Goal: Transaction & Acquisition: Subscribe to service/newsletter

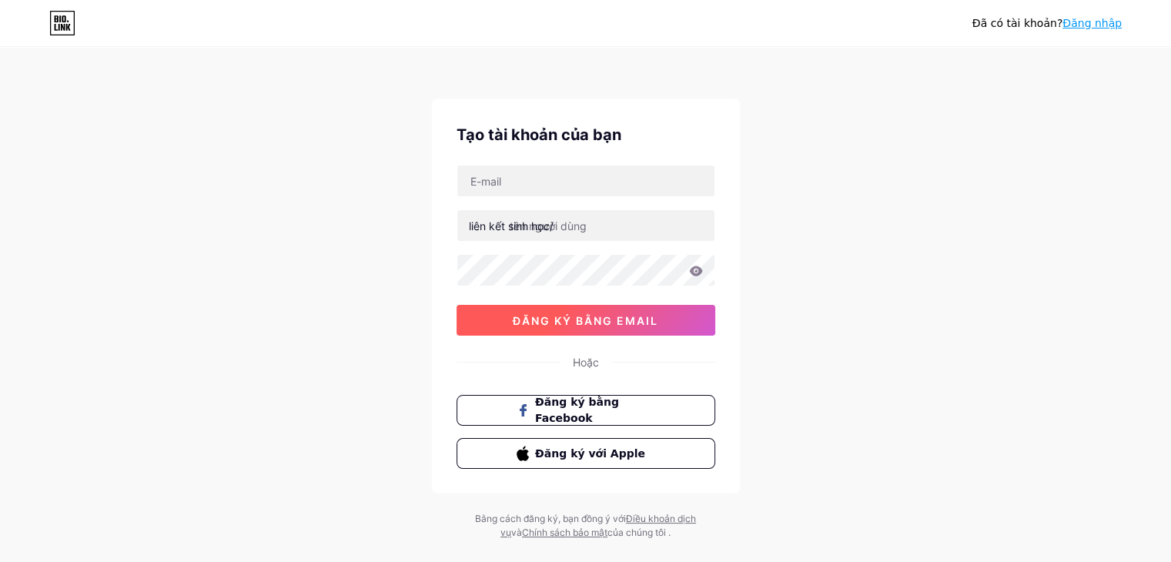
click at [583, 322] on font "đăng ký bằng email" at bounding box center [586, 320] width 146 height 13
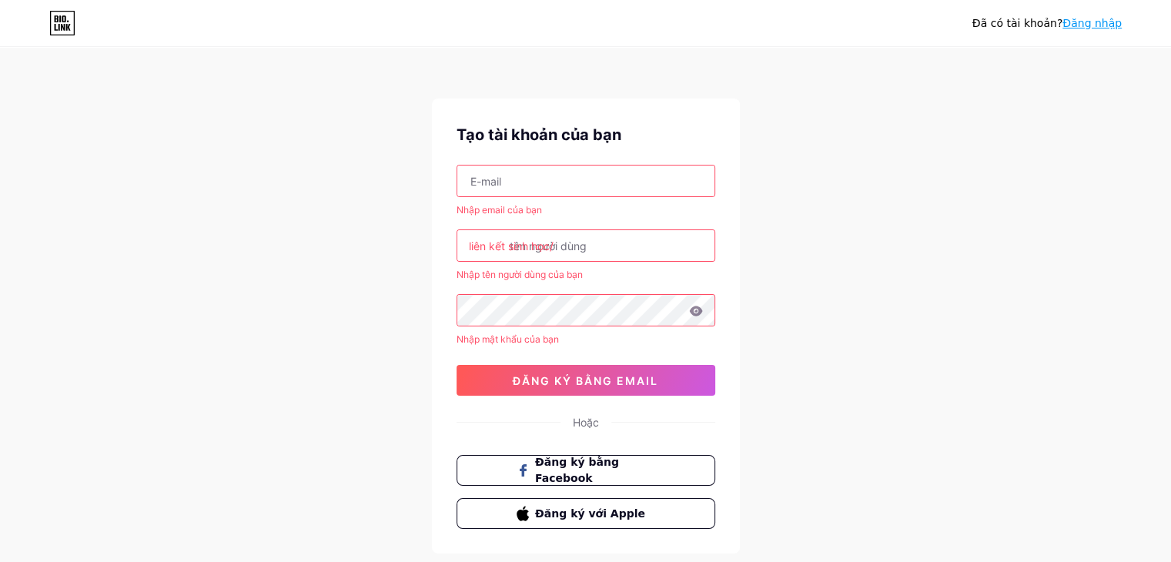
click at [557, 178] on input "text" at bounding box center [585, 181] width 257 height 31
type input "[EMAIL_ADDRESS][DOMAIN_NAME]"
click at [581, 253] on input "text" at bounding box center [585, 245] width 257 height 31
paste input "sunwin1comco"
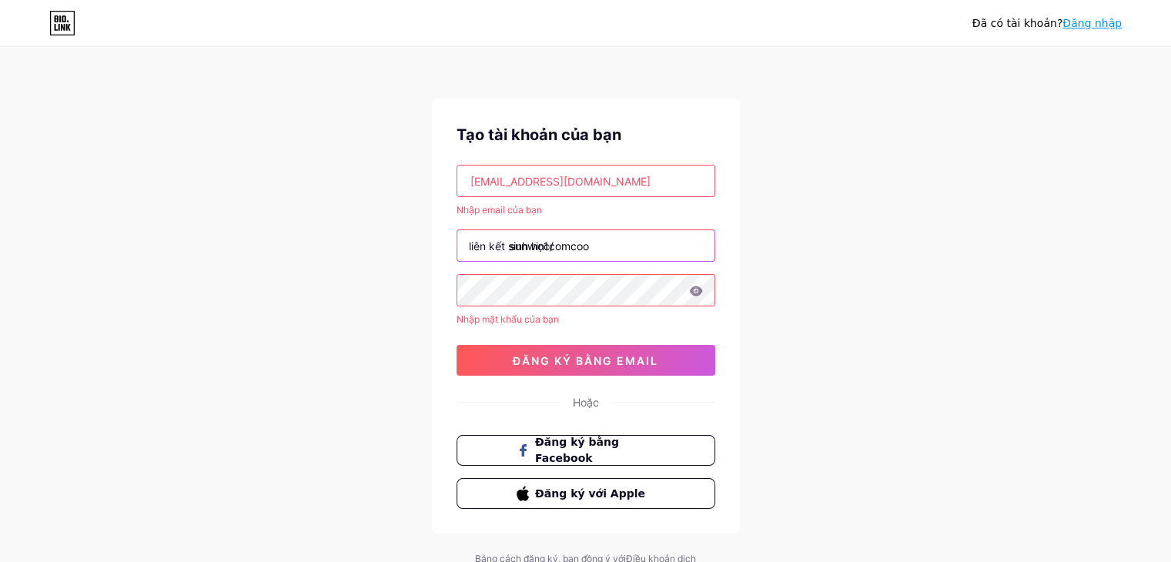
type input "sunwin1comcoo"
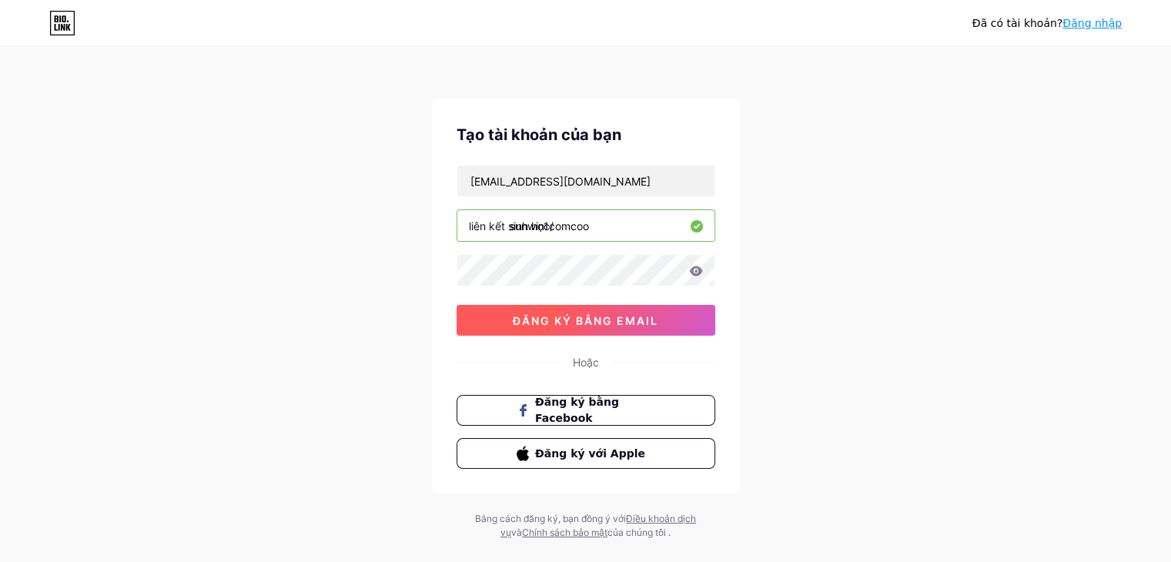
click at [608, 324] on font "đăng ký bằng email" at bounding box center [586, 320] width 146 height 13
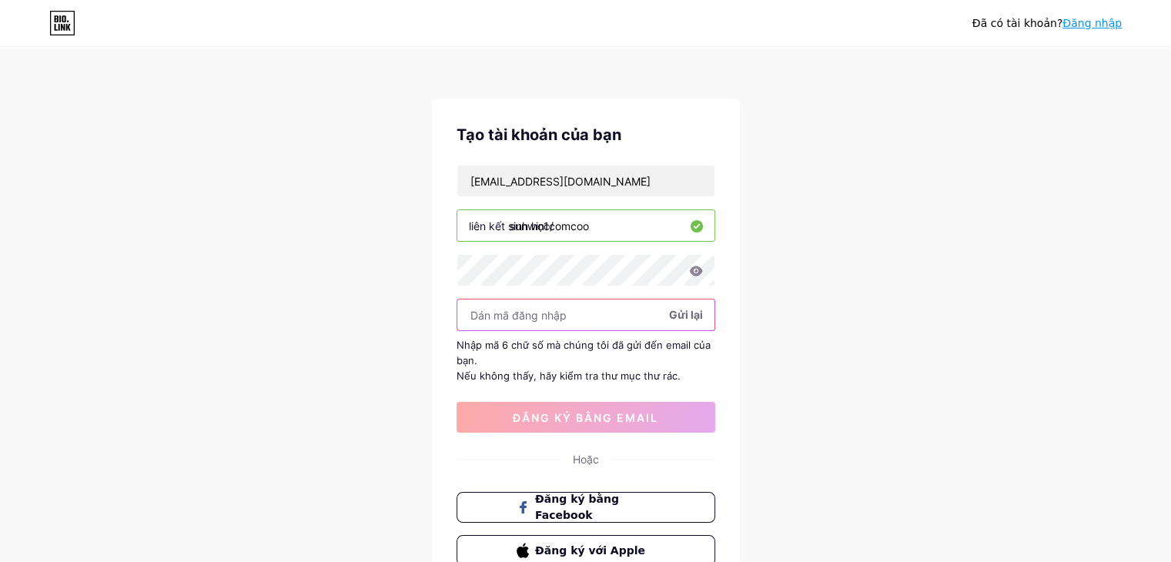
paste input "Matkhau5678@Abc"
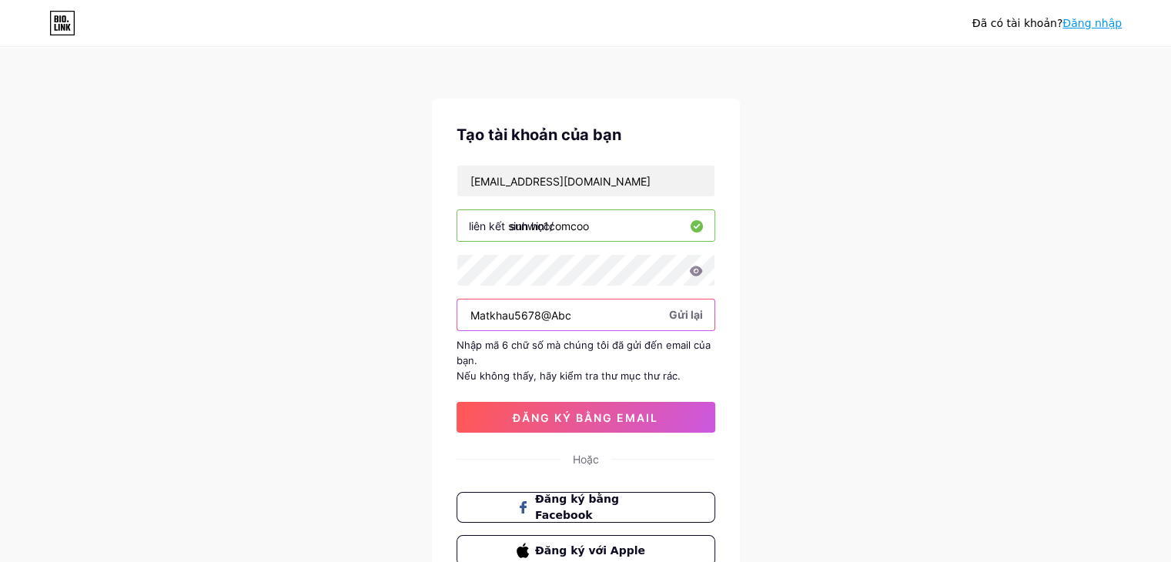
drag, startPoint x: 543, startPoint y: 316, endPoint x: 243, endPoint y: 309, distance: 299.6
click at [246, 310] on div "Đã có tài khoản? Đăng nhập Tạo tài khoản của bạn [EMAIL_ADDRESS][DOMAIN_NAME] l…" at bounding box center [585, 343] width 1171 height 686
paste input "824637"
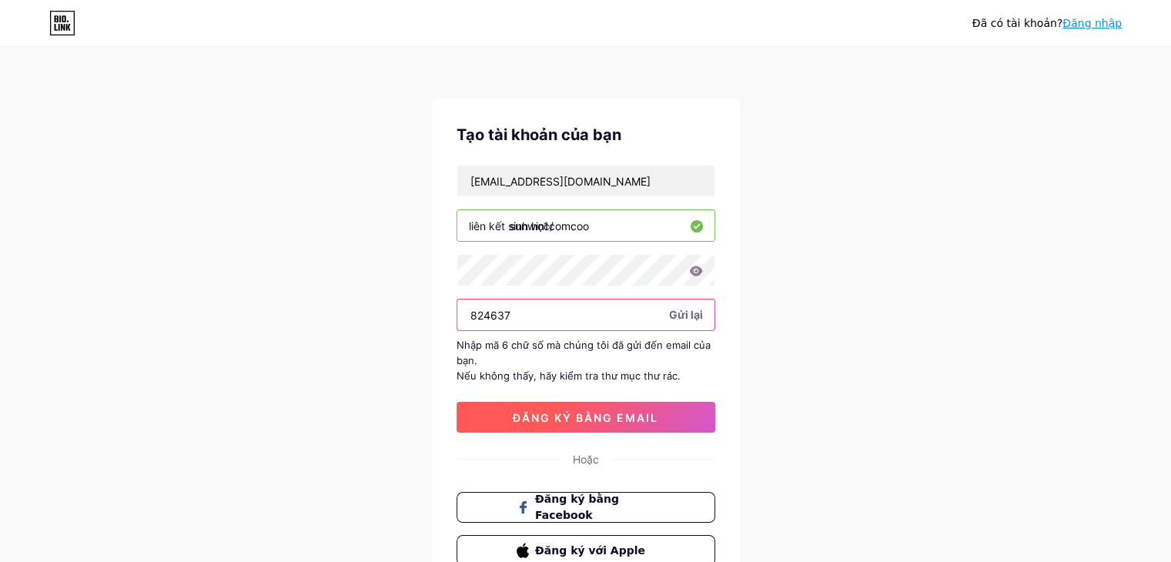
type input "824637"
click at [591, 425] on button "đăng ký bằng email" at bounding box center [586, 417] width 259 height 31
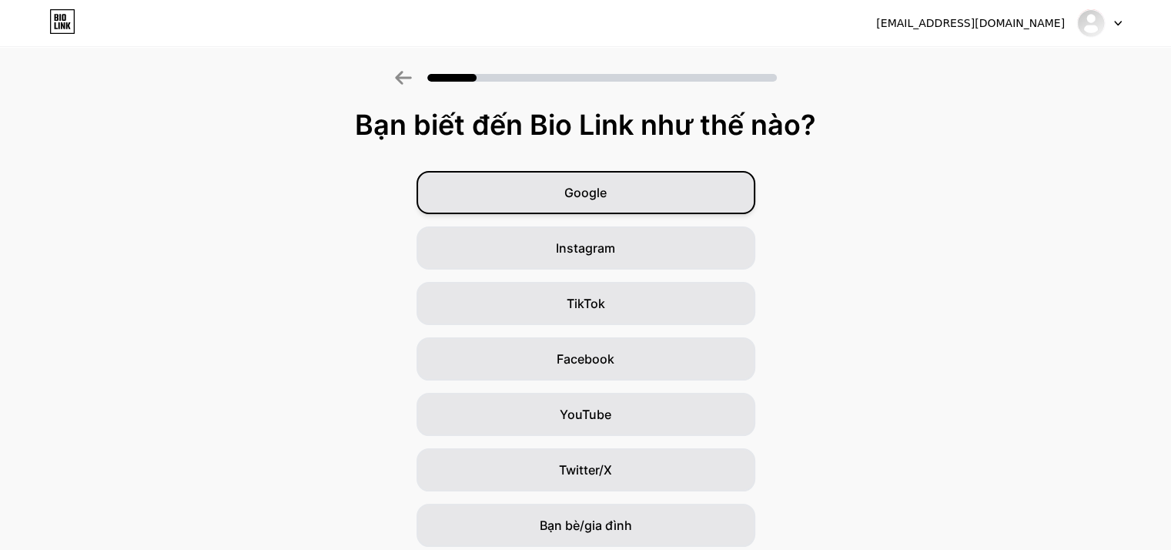
click at [615, 193] on div "Google" at bounding box center [586, 192] width 339 height 43
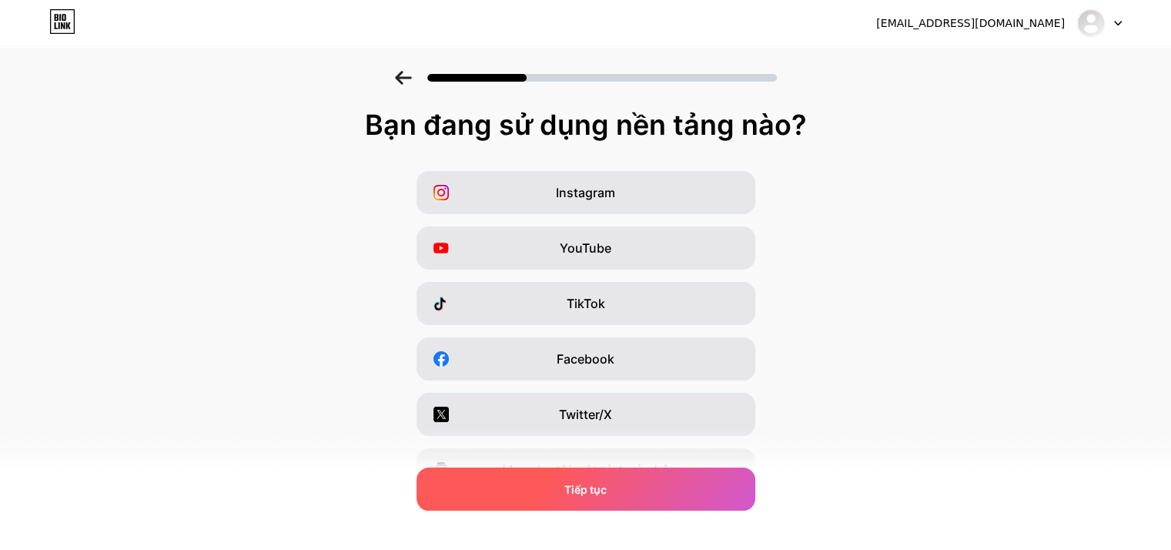
click at [620, 490] on div "Tiếp tục" at bounding box center [586, 488] width 339 height 43
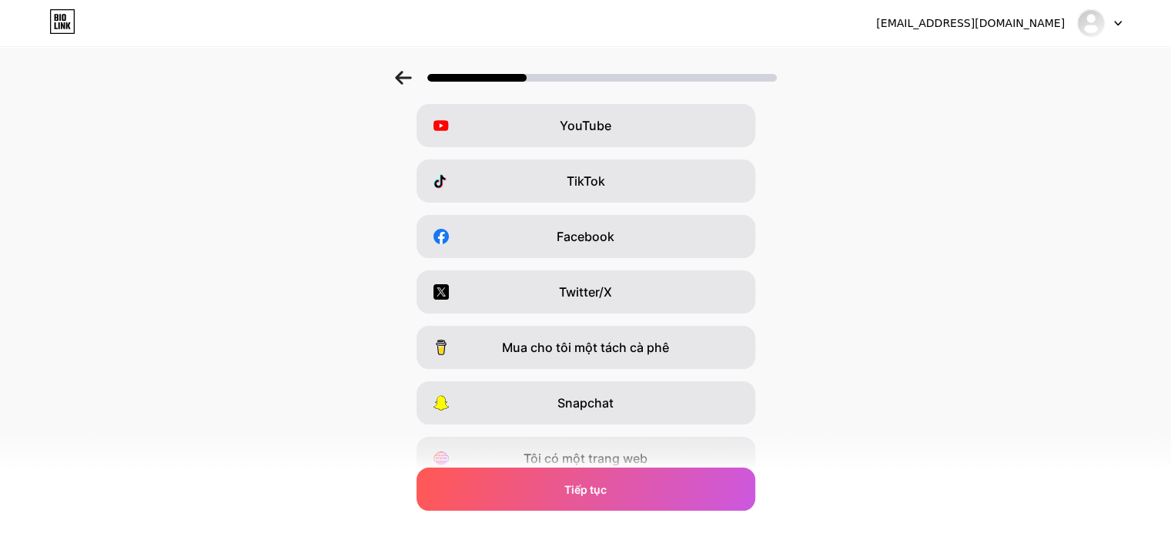
scroll to position [126, 0]
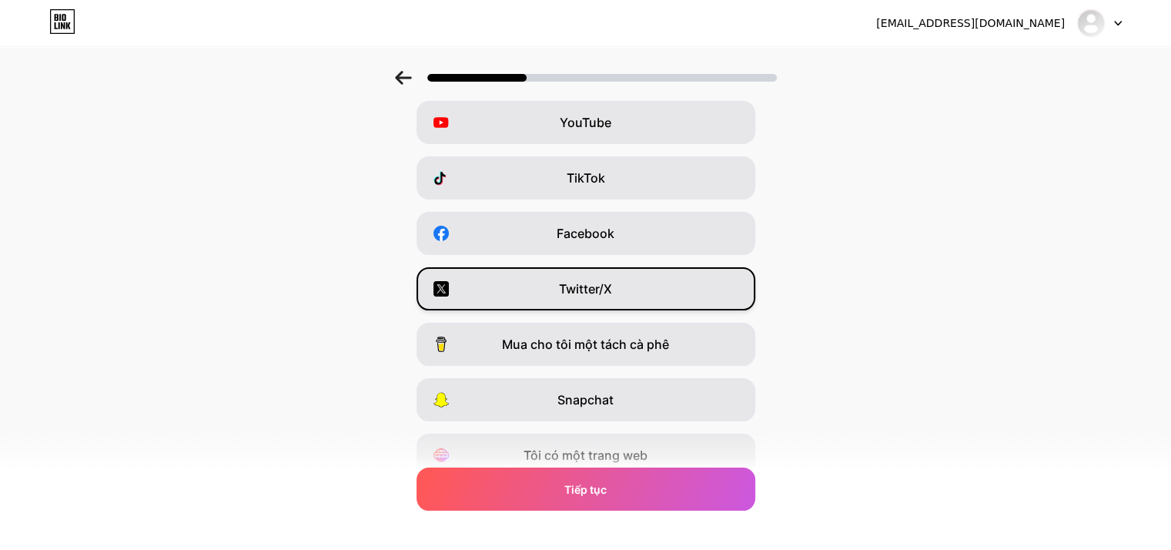
click at [625, 285] on div "Twitter/X" at bounding box center [586, 288] width 339 height 43
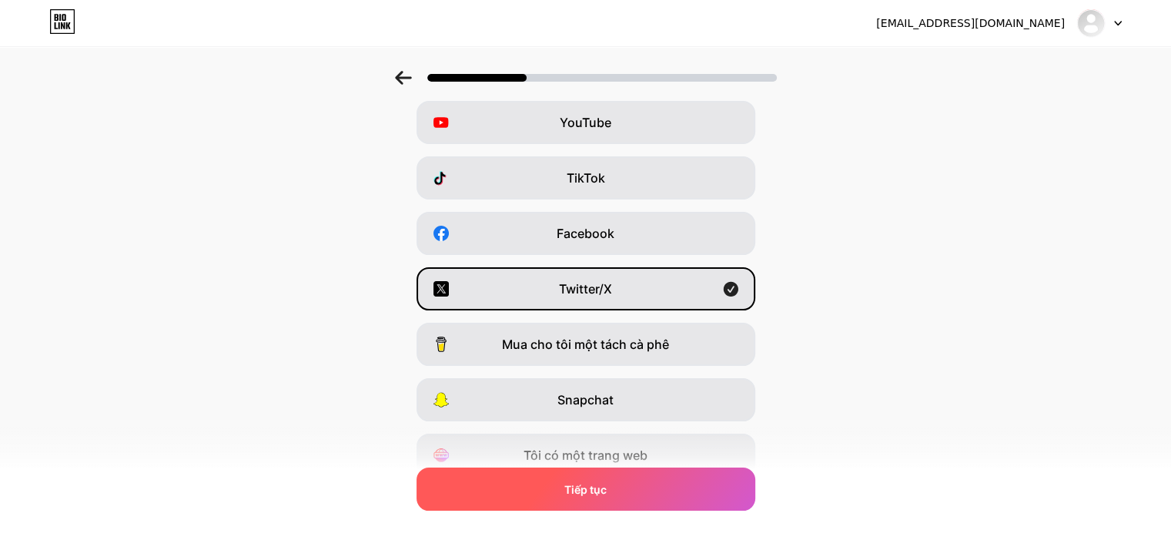
click at [675, 491] on div "Tiếp tục" at bounding box center [586, 488] width 339 height 43
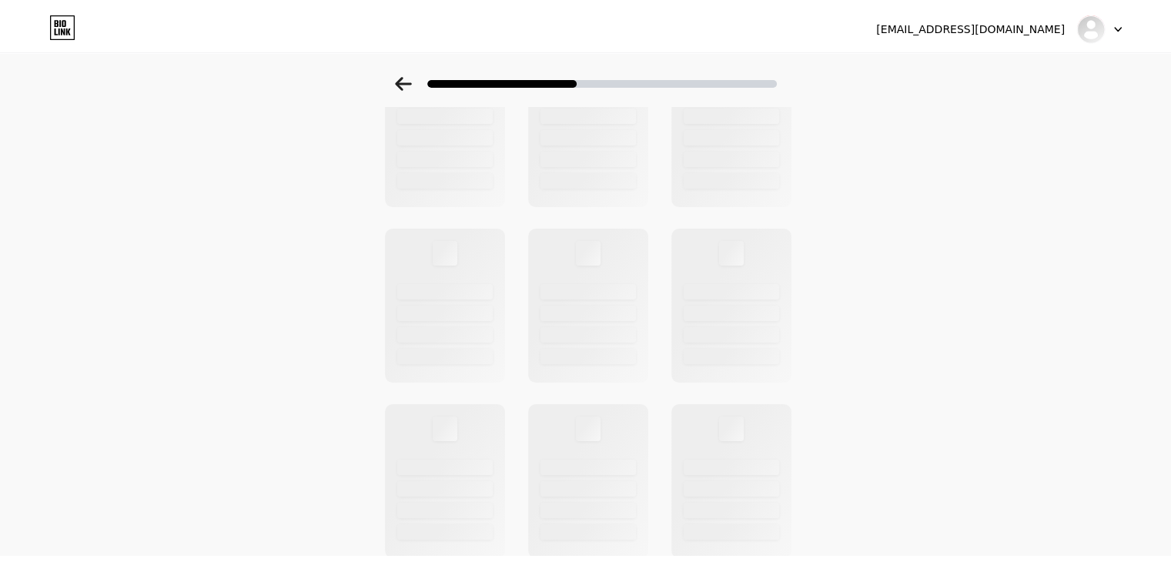
scroll to position [0, 0]
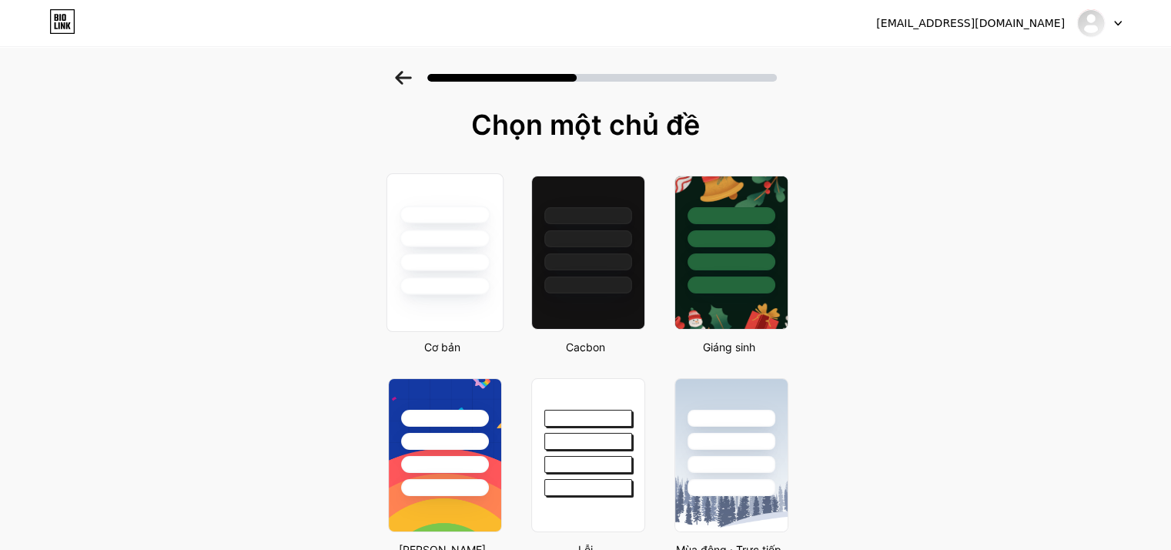
click at [467, 293] on div at bounding box center [445, 286] width 90 height 18
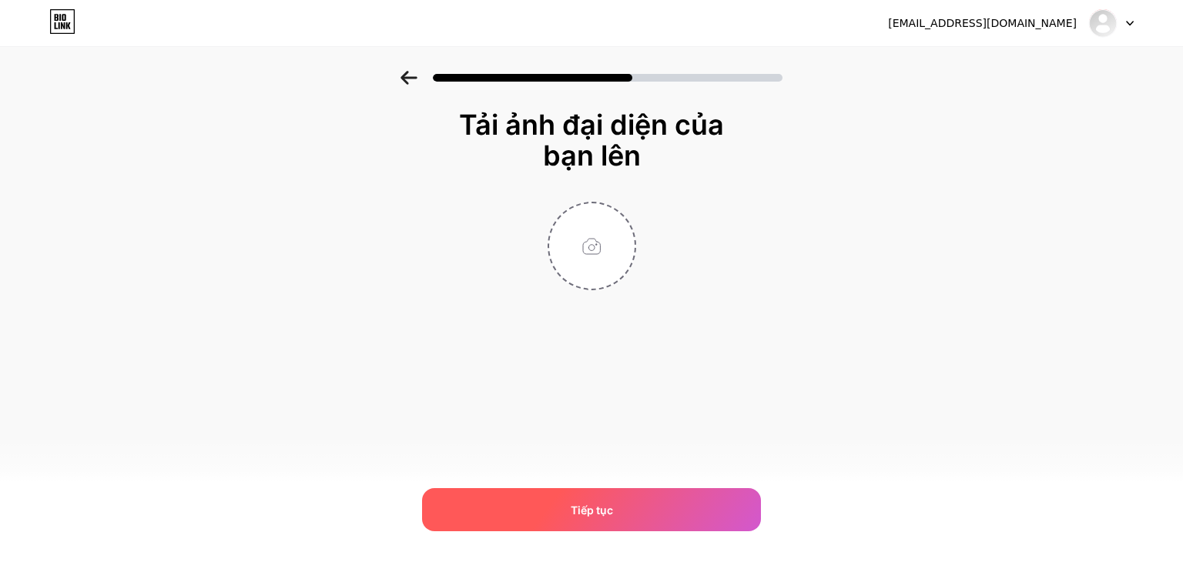
click at [644, 501] on div "Tiếp tục" at bounding box center [591, 509] width 339 height 43
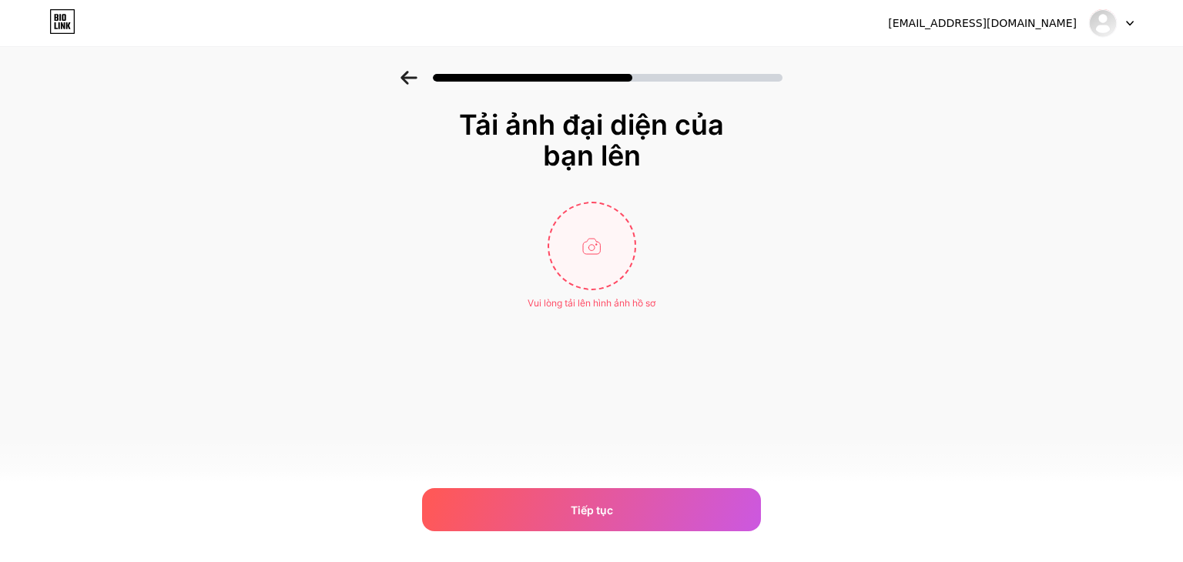
click at [604, 263] on input "file" at bounding box center [591, 245] width 85 height 85
type input "C:\fakepath\Screenshot [DATE] 160246.png"
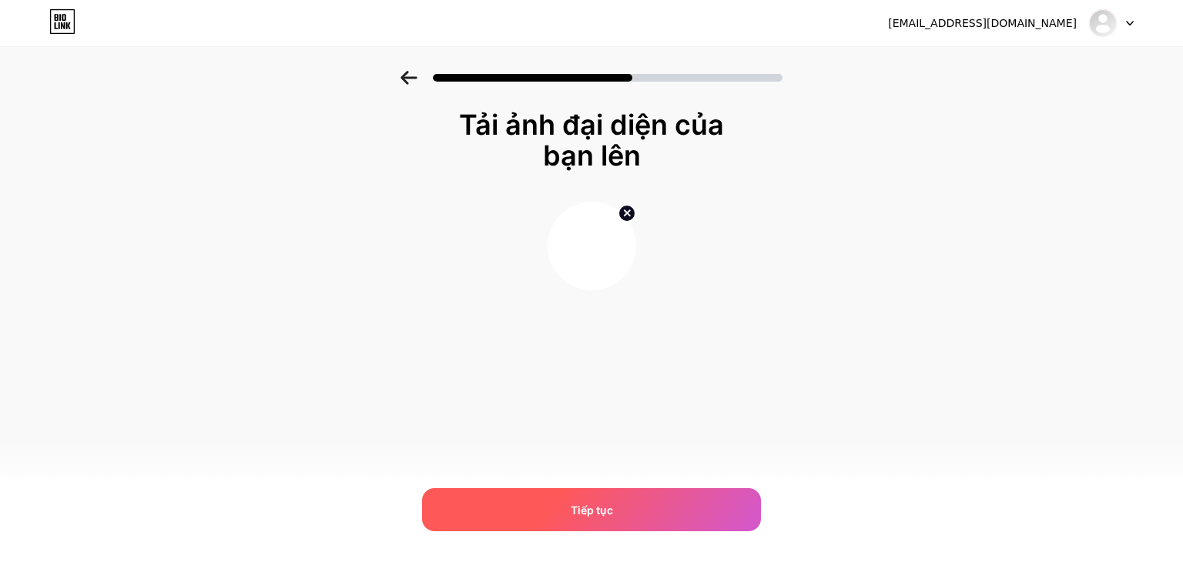
click at [615, 506] on div "Tiếp tục" at bounding box center [591, 509] width 339 height 43
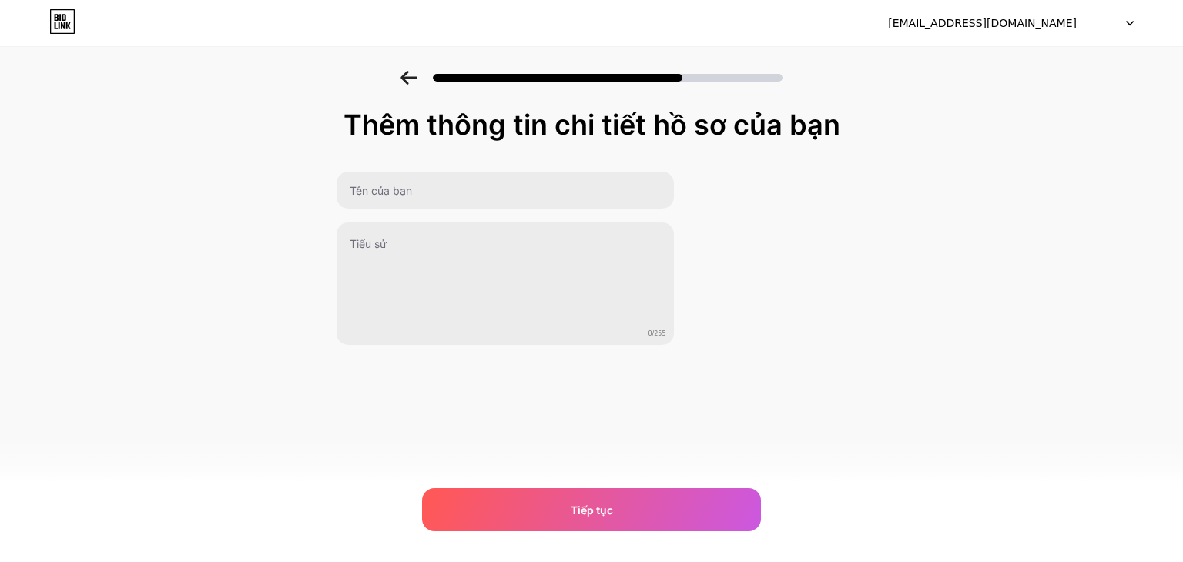
click at [424, 159] on div "Thêm thông tin chi tiết hồ sơ của bạn 0/255 Tiếp tục Lỗi" at bounding box center [592, 227] width 512 height 236
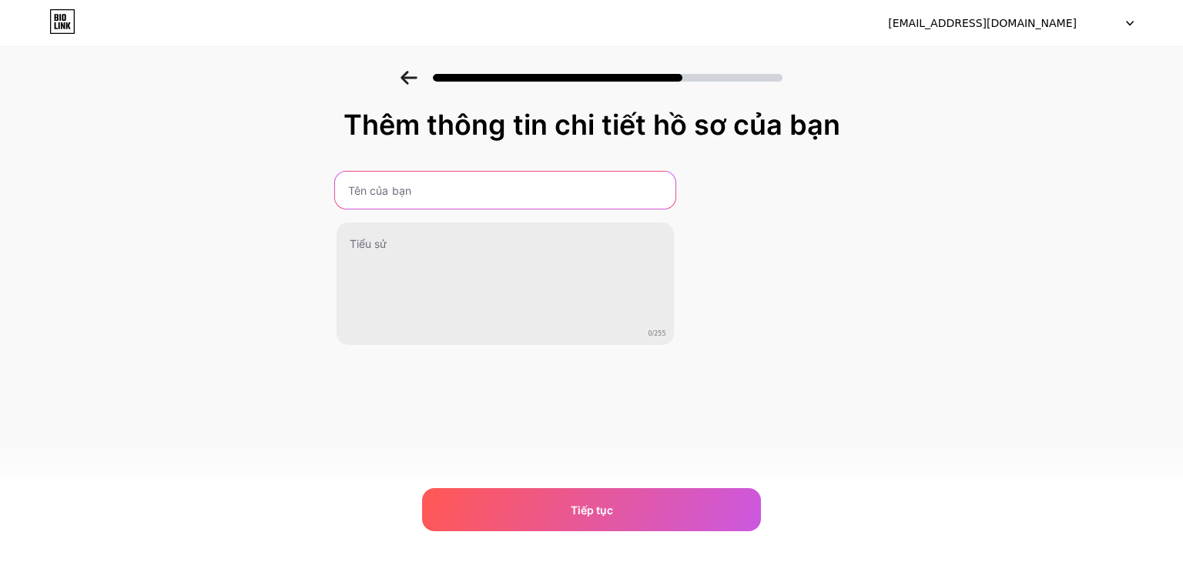
click at [425, 178] on input "text" at bounding box center [504, 190] width 340 height 37
type input "Sunwin1comco"
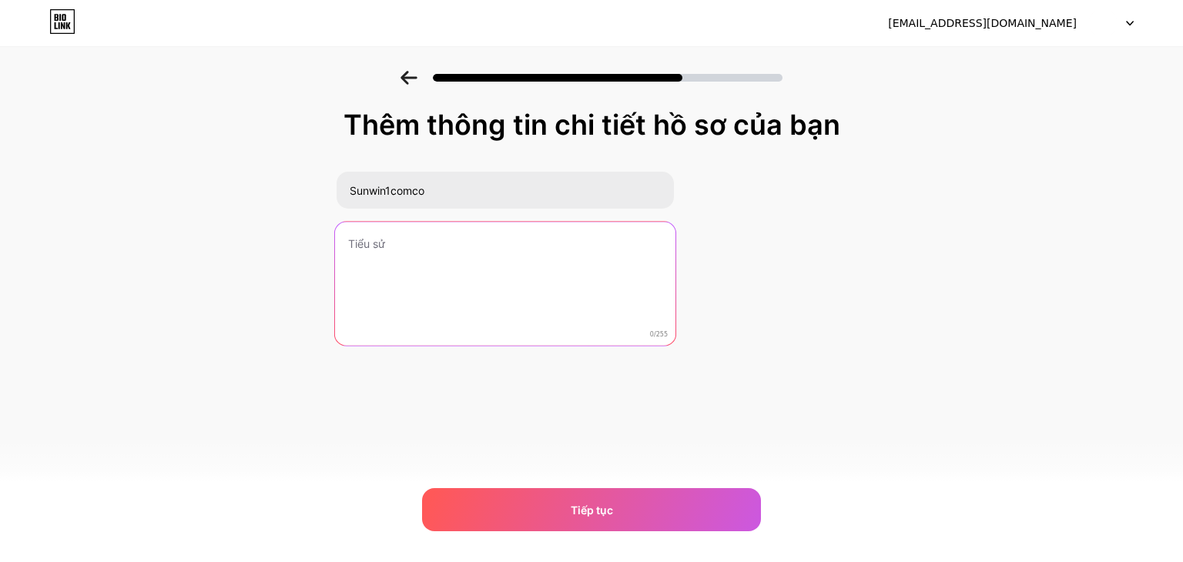
click at [449, 253] on textarea at bounding box center [504, 285] width 340 height 126
paste textarea "tài xỉu sunwin là nền tảng giải trí trực tuyến tiên phong, cung cấp các trải ng…"
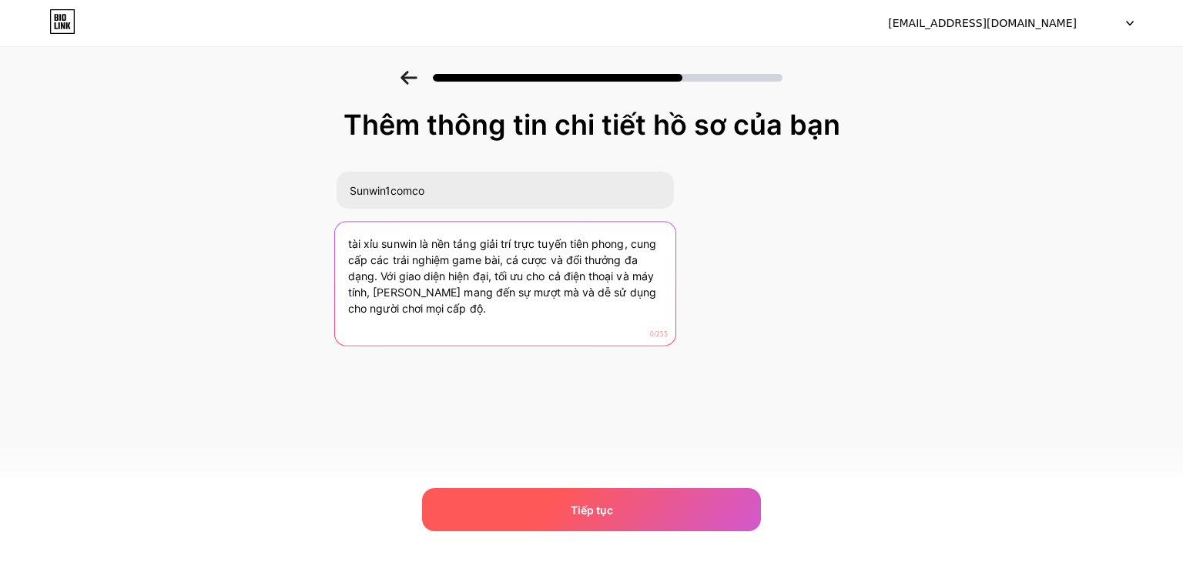
type textarea "tài xỉu sunwin là nền tảng giải trí trực tuyến tiên phong, cung cấp các trải ng…"
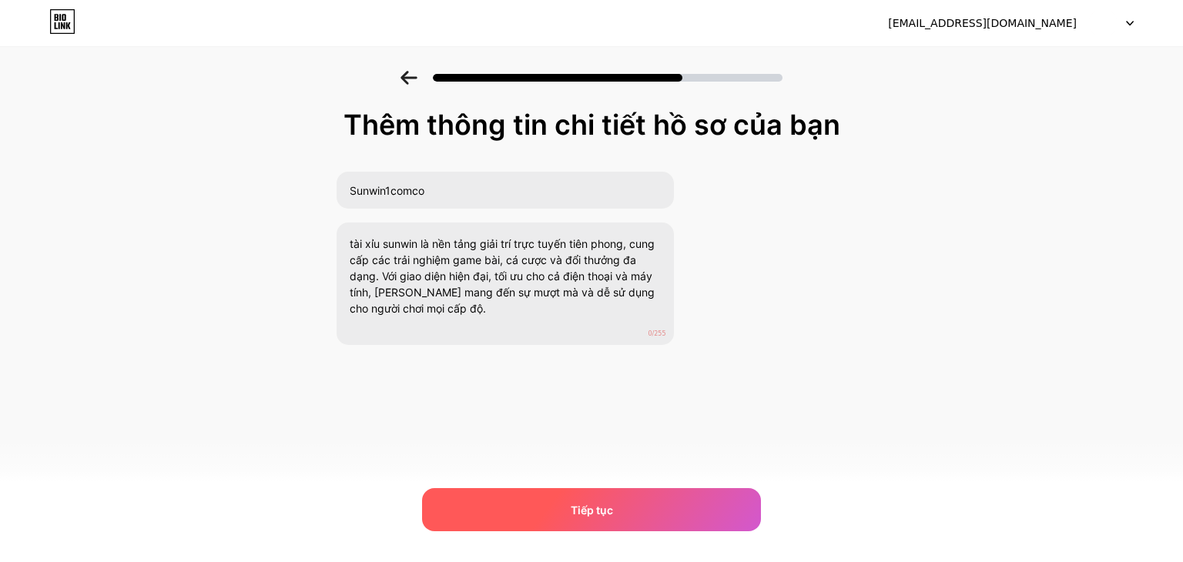
click at [614, 504] on div "Tiếp tục" at bounding box center [591, 509] width 339 height 43
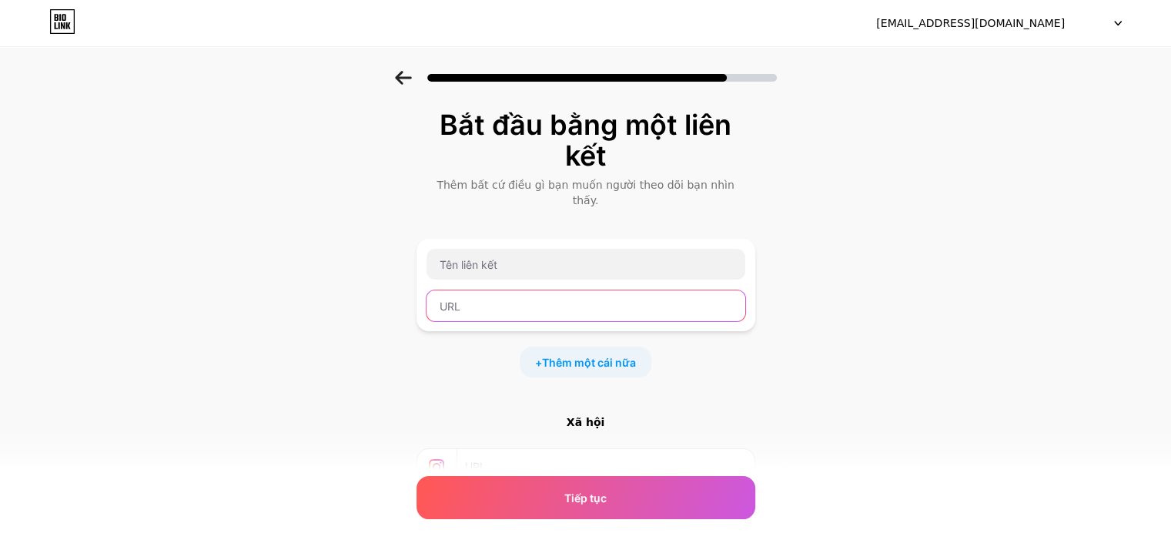
click at [518, 290] on input "text" at bounding box center [586, 305] width 319 height 31
paste input "[URL][DOMAIN_NAME]"
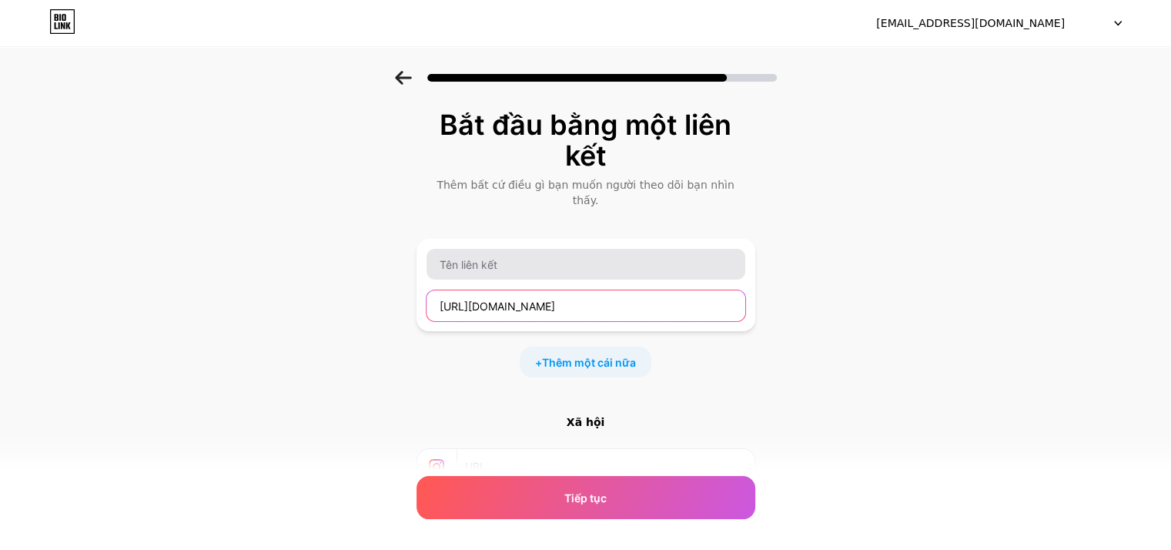
type input "[URL][DOMAIN_NAME]"
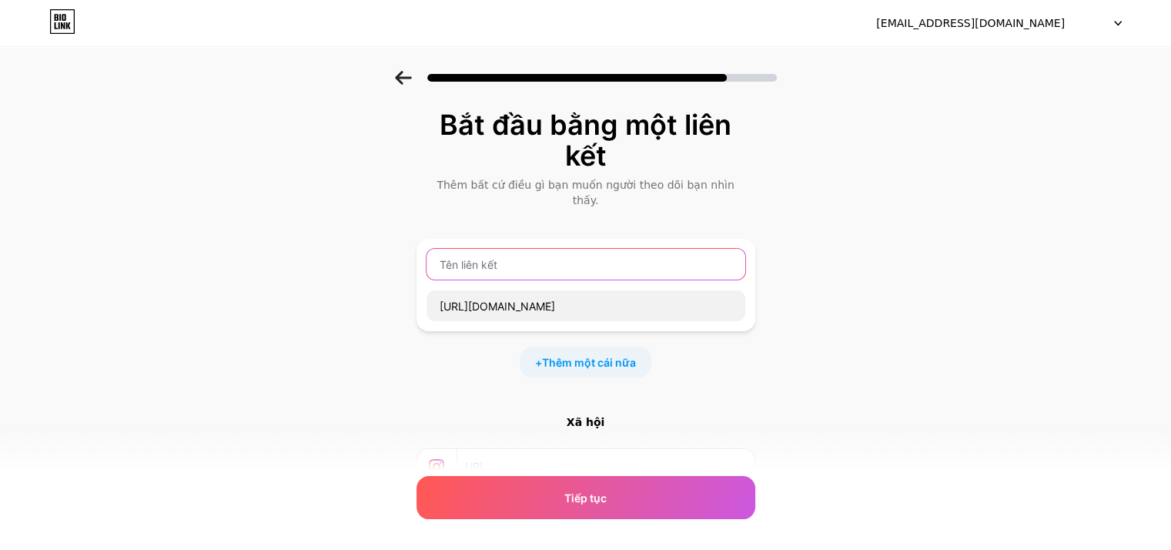
click at [504, 256] on input "text" at bounding box center [586, 264] width 319 height 31
paste input "tài xỉu sunwin"
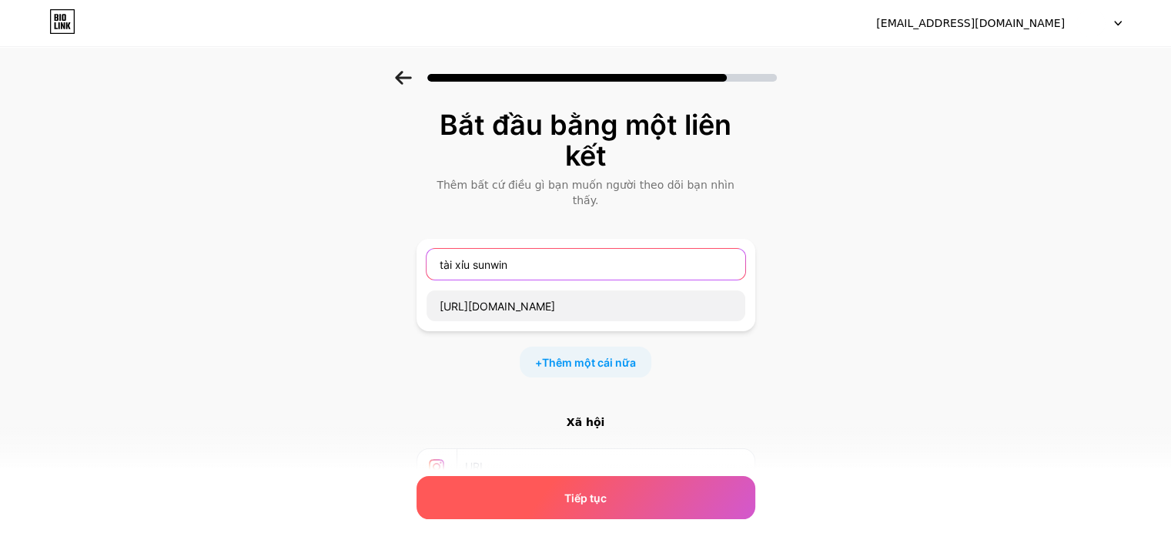
type input "tài xỉu sunwin"
click at [600, 502] on font "Tiếp tục" at bounding box center [585, 497] width 42 height 13
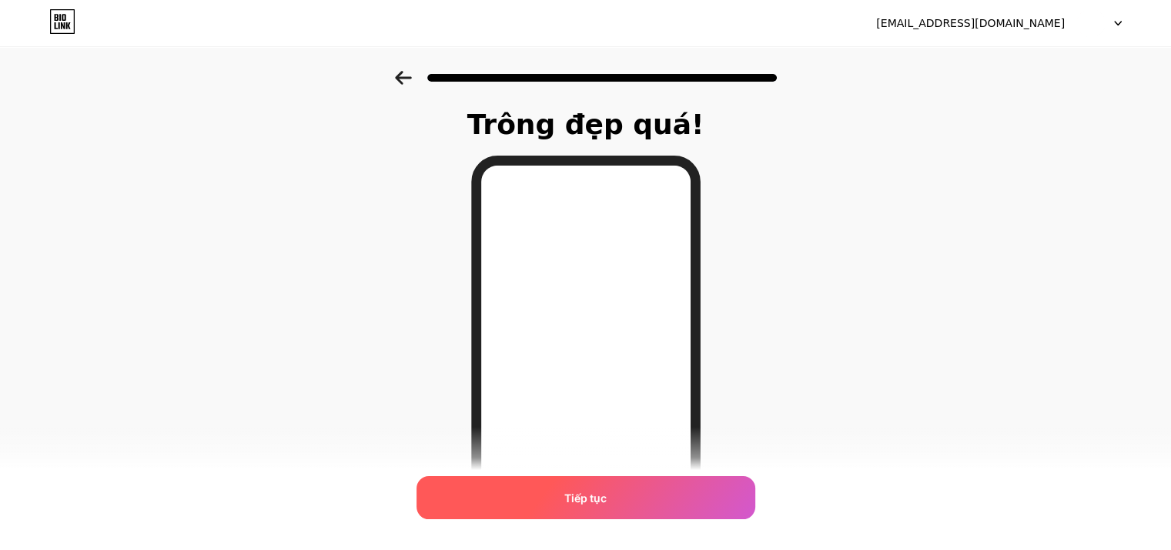
click at [618, 494] on div "Tiếp tục" at bounding box center [586, 497] width 339 height 43
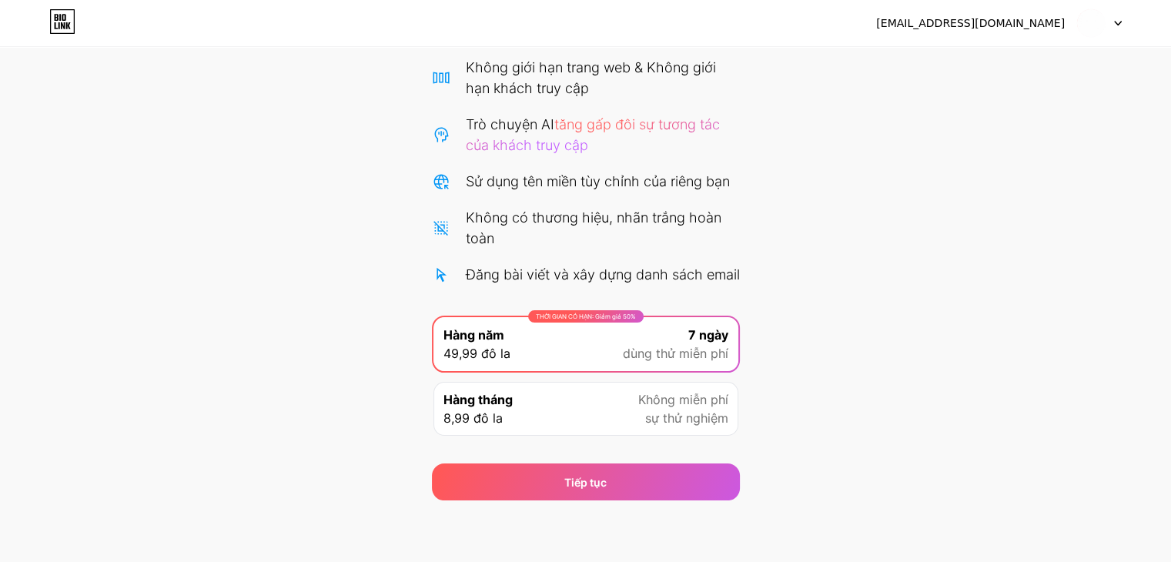
scroll to position [140, 0]
click at [661, 436] on div "Hàng tháng 8,99 đô la Không miễn phí sự thử nghiệm" at bounding box center [586, 408] width 308 height 57
click at [675, 423] on font "sự thử nghiệm" at bounding box center [686, 417] width 83 height 15
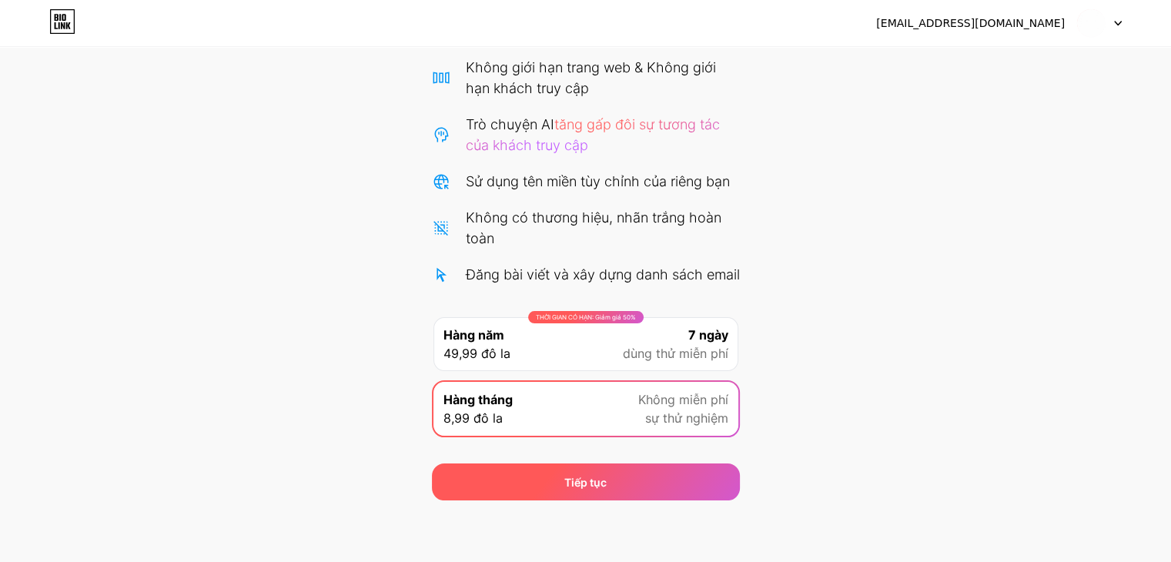
click at [631, 481] on div "Tiếp tục" at bounding box center [586, 482] width 308 height 37
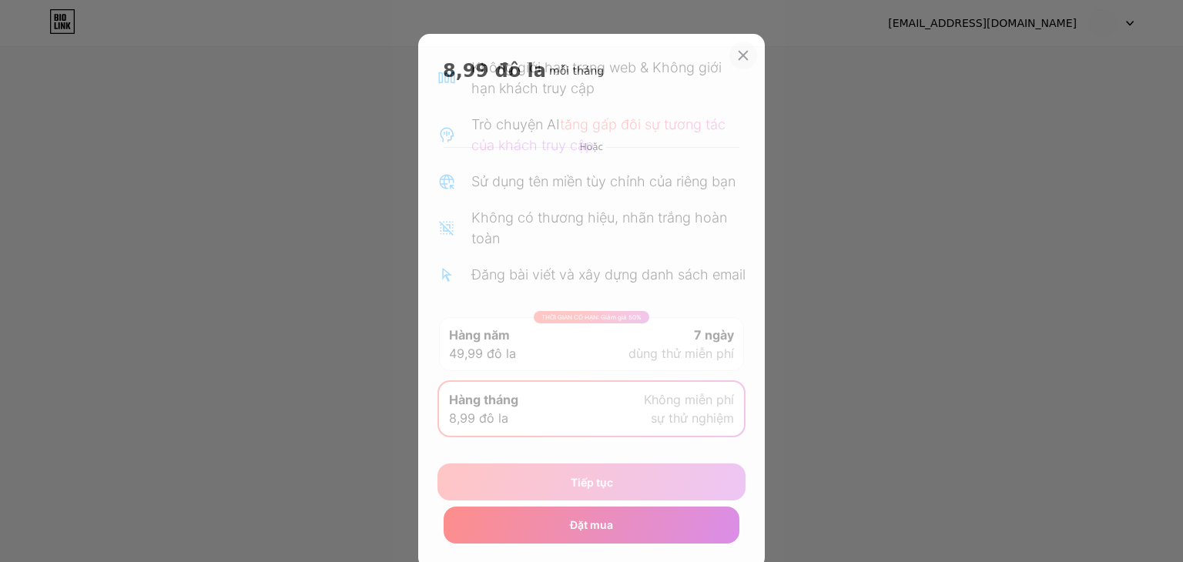
click at [737, 57] on icon at bounding box center [743, 55] width 12 height 12
